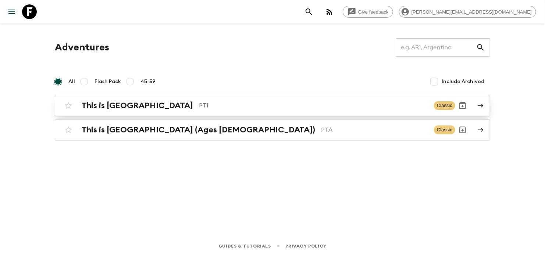
click at [342, 102] on p "PT1" at bounding box center [313, 105] width 229 height 9
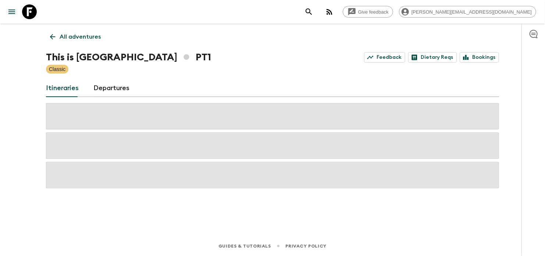
click at [487, 52] on div "This is Portugal PT1 Feedback Dietary Reqs Bookings" at bounding box center [272, 57] width 453 height 15
click at [488, 55] on link "Bookings" at bounding box center [479, 57] width 39 height 10
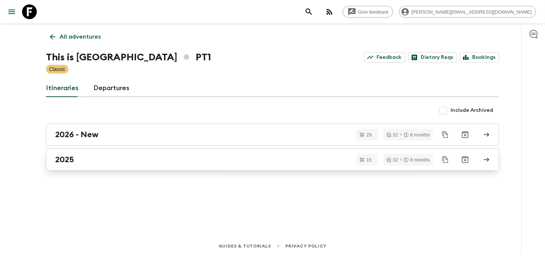
click at [269, 166] on link "2025" at bounding box center [272, 160] width 453 height 22
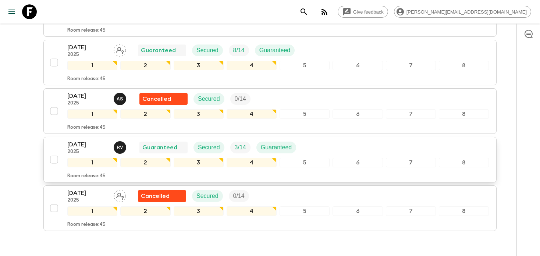
scroll to position [625, 0]
